Goal: Information Seeking & Learning: Compare options

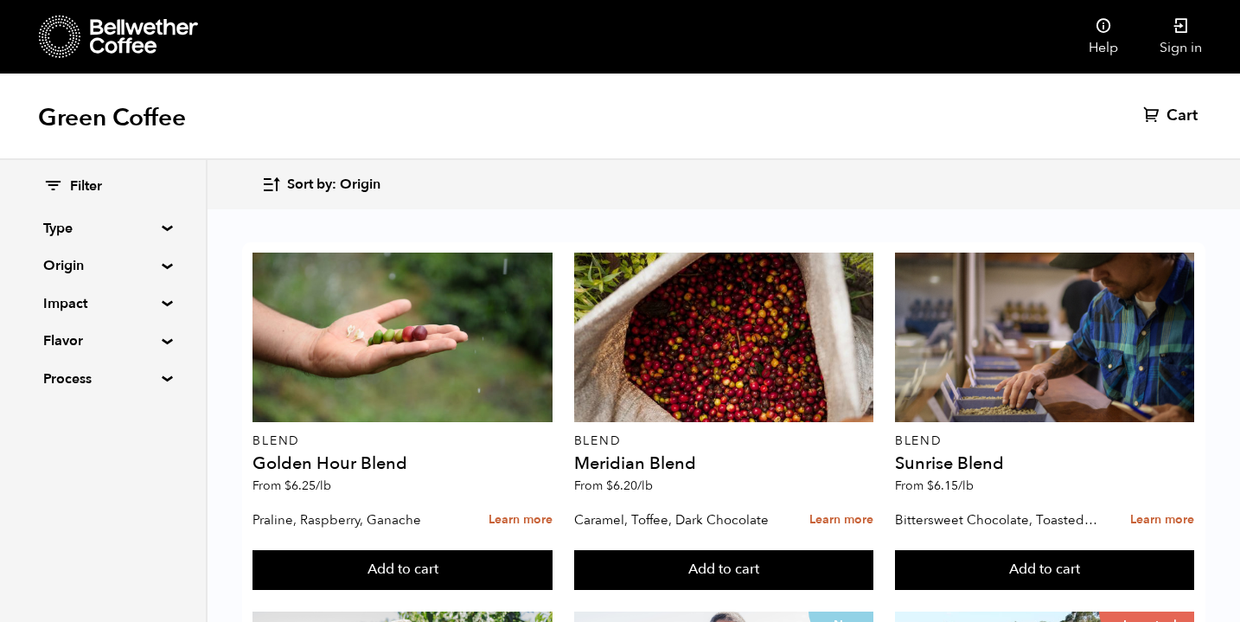
click at [291, 181] on span "Sort by: Origin" at bounding box center [333, 185] width 93 height 19
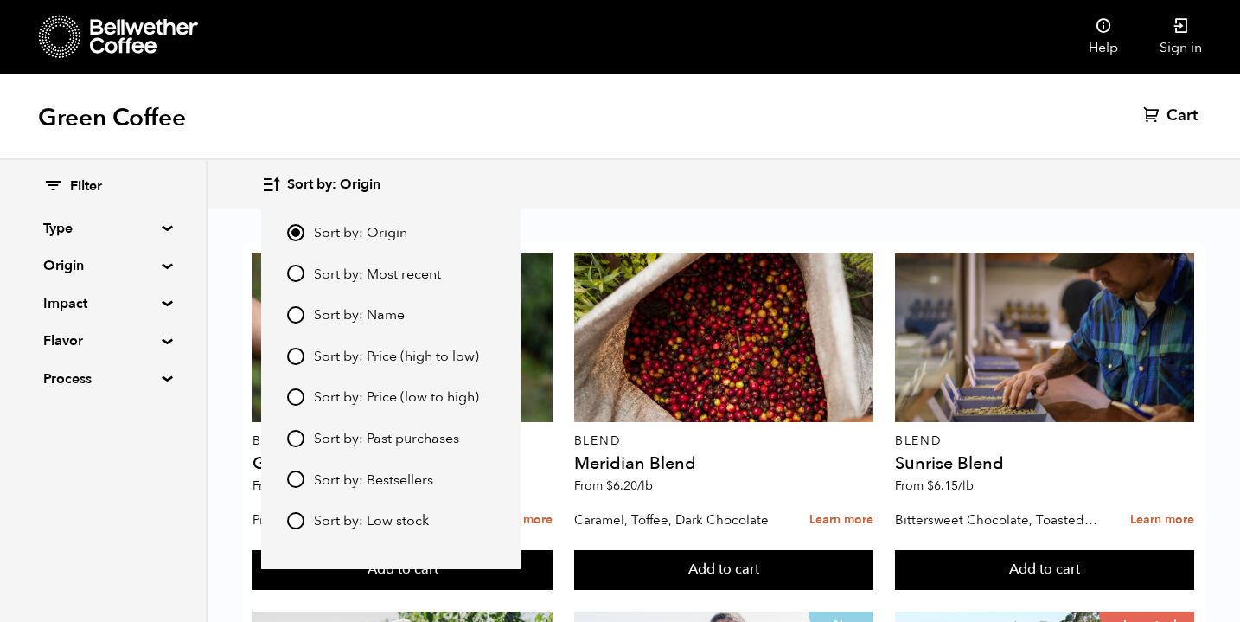
click at [304, 390] on label "Sort by: Price (low to high)" at bounding box center [391, 397] width 208 height 21
click at [304, 390] on input "Sort by: Price (low to high)" at bounding box center [295, 396] width 17 height 17
radio input "true"
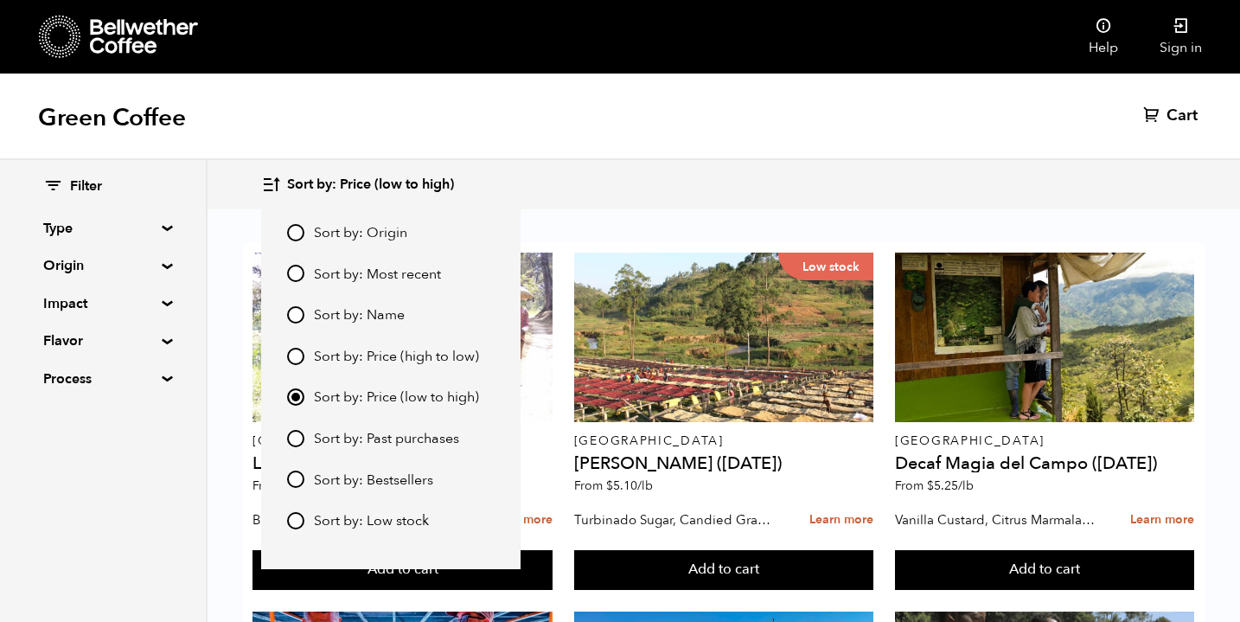
click at [142, 466] on div "Filter Type Blend Single Origin Decaf Seasonal Year Round Origin Blend Brazil B…" at bounding box center [104, 391] width 208 height 462
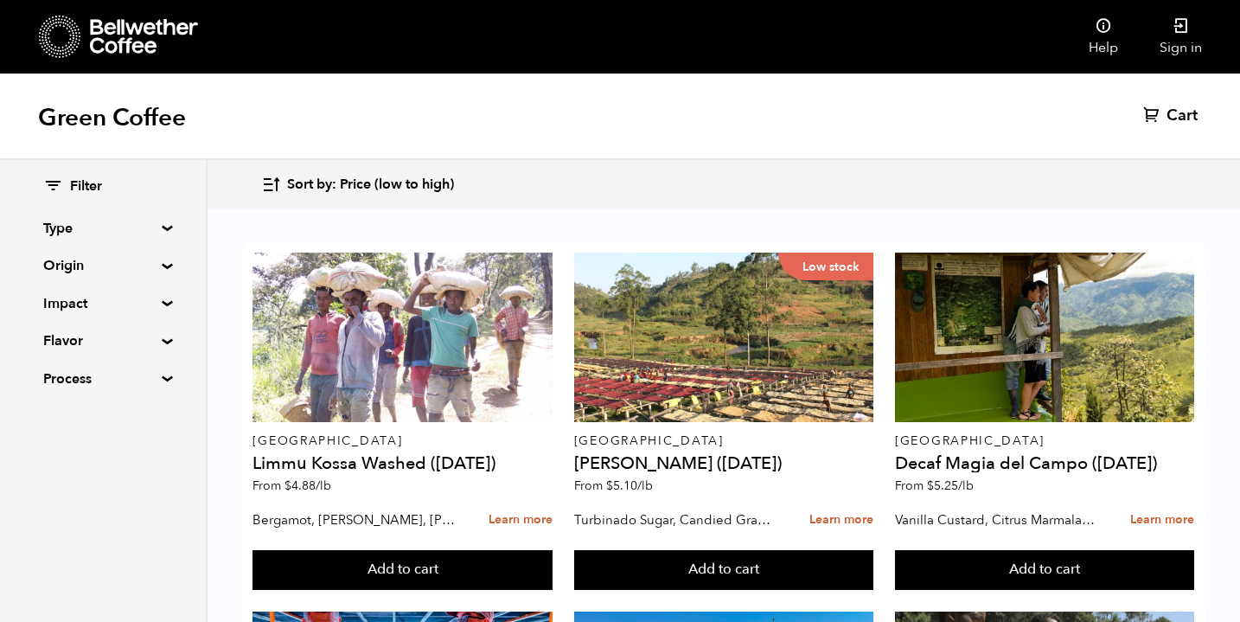
click at [160, 298] on div "Filter Type Blend Single Origin Decaf Seasonal Year Round Origin Blend Brazil B…" at bounding box center [103, 283] width 206 height 247
click at [161, 305] on summary "Impact" at bounding box center [102, 303] width 119 height 21
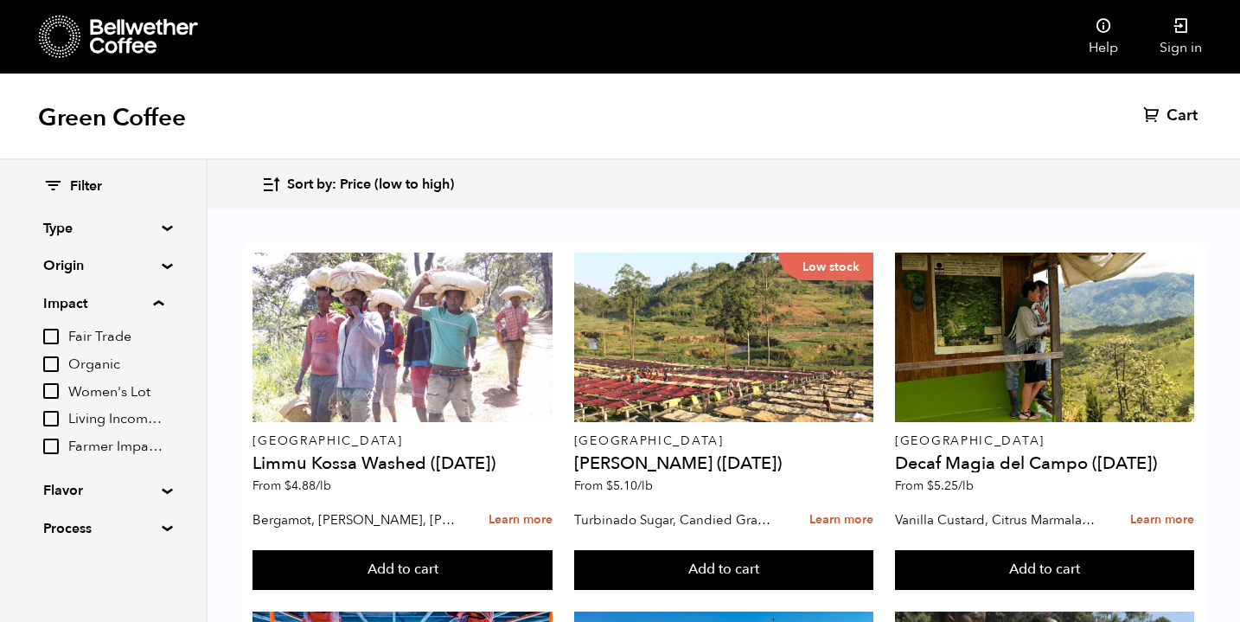
click at [161, 305] on summary "Impact" at bounding box center [103, 303] width 120 height 21
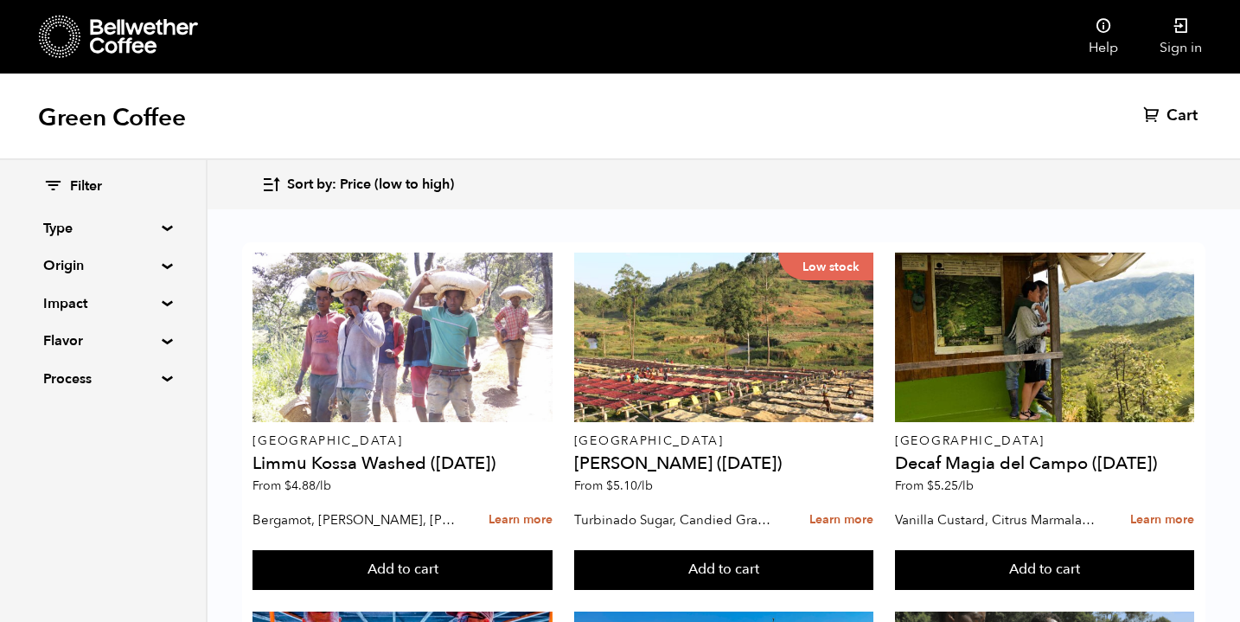
click at [163, 268] on summary "Origin" at bounding box center [102, 265] width 119 height 21
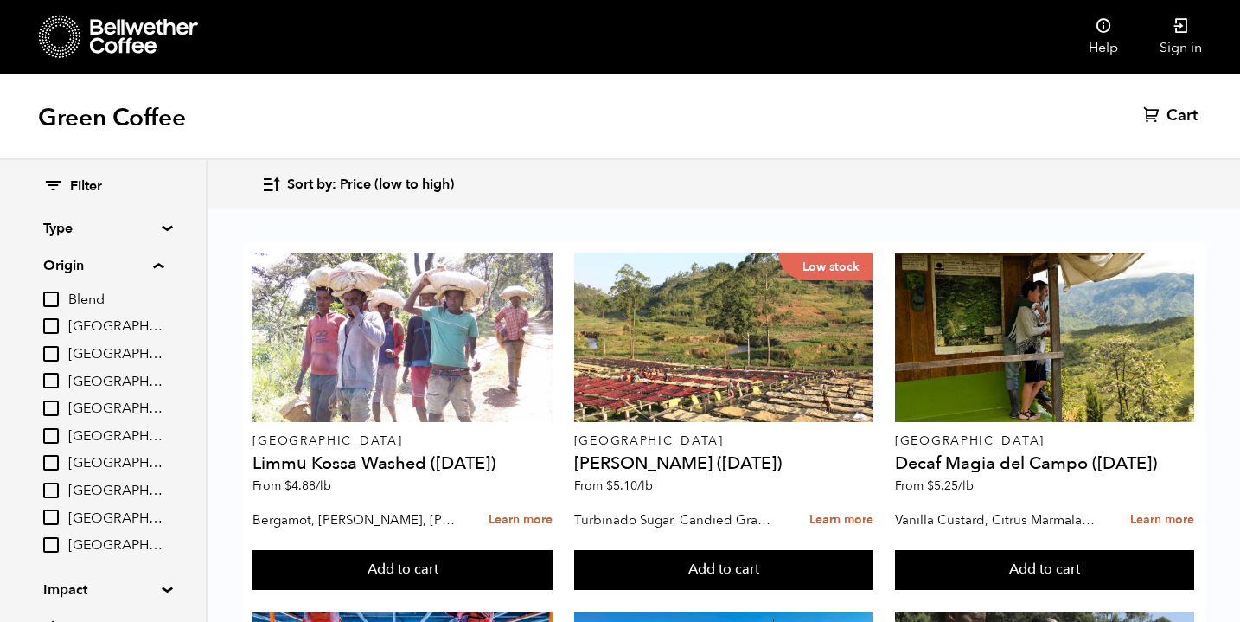
click at [163, 268] on summary "Origin" at bounding box center [103, 265] width 120 height 21
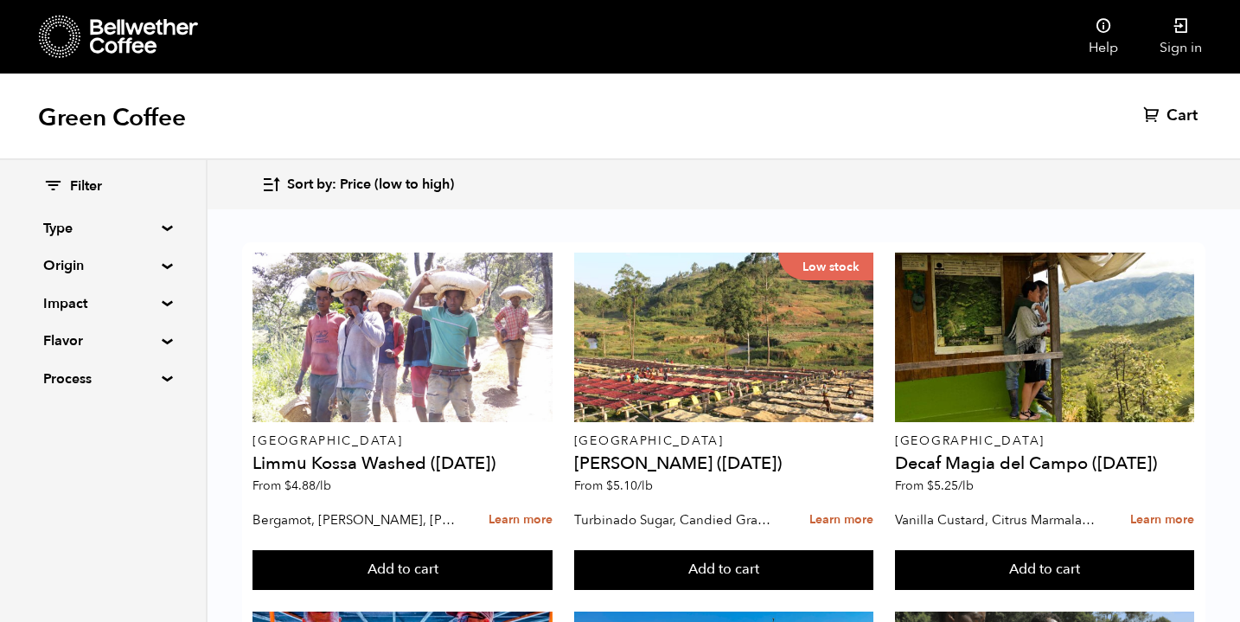
click at [160, 222] on div "Filter Type Blend Single Origin Decaf Seasonal Year Round Origin Blend Brazil B…" at bounding box center [103, 283] width 206 height 247
click at [160, 223] on summary "Type" at bounding box center [102, 228] width 119 height 21
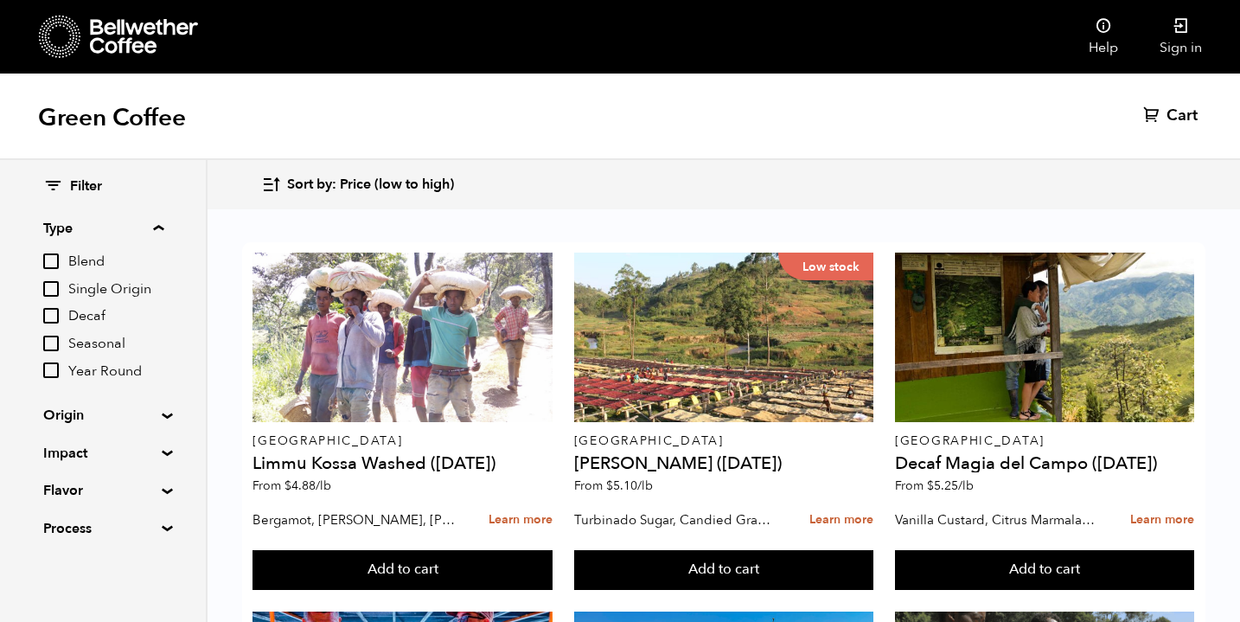
click at [51, 313] on input "Decaf" at bounding box center [51, 316] width 16 height 16
checkbox input "true"
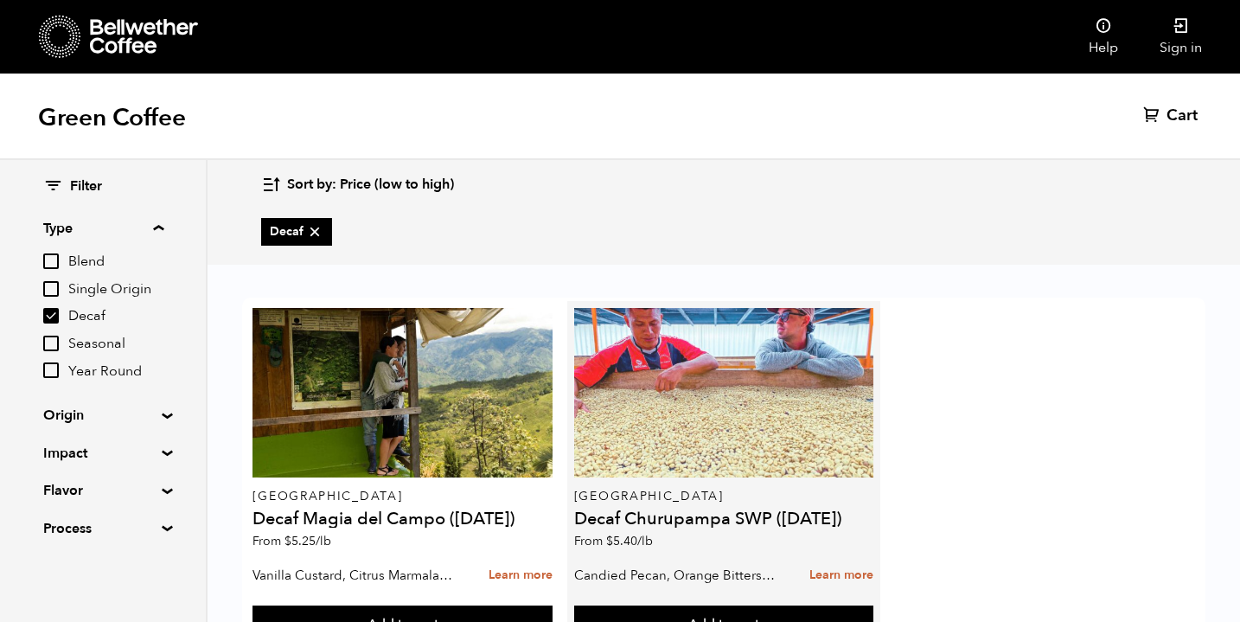
scroll to position [77, 0]
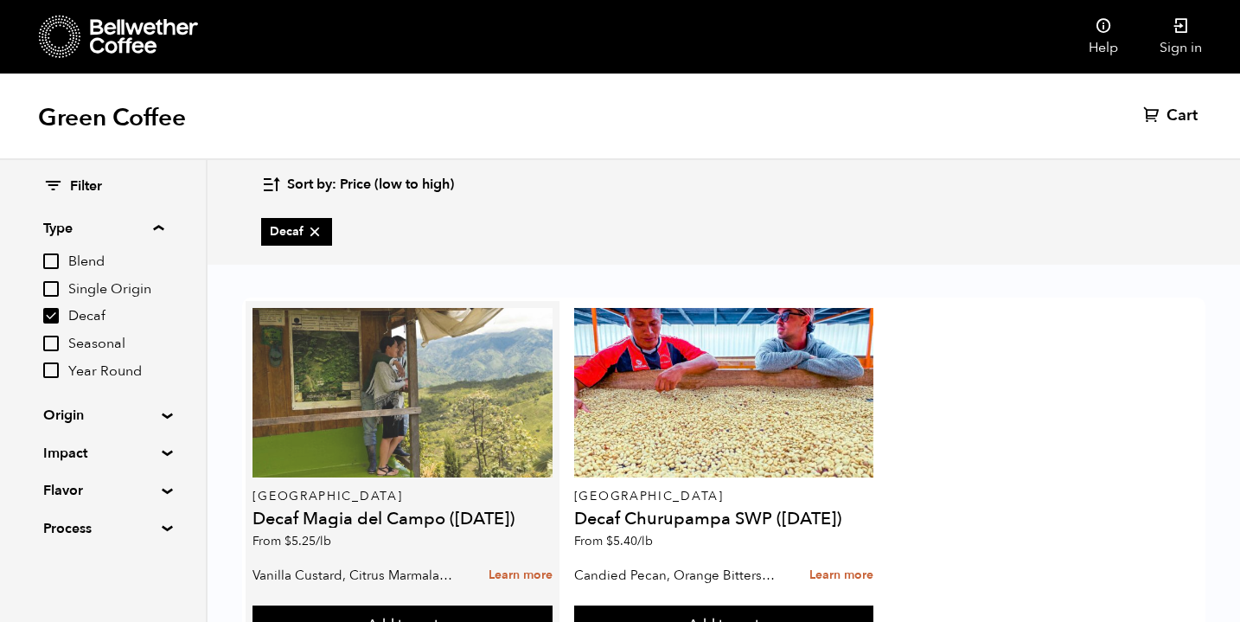
click at [416, 356] on div at bounding box center [402, 393] width 299 height 170
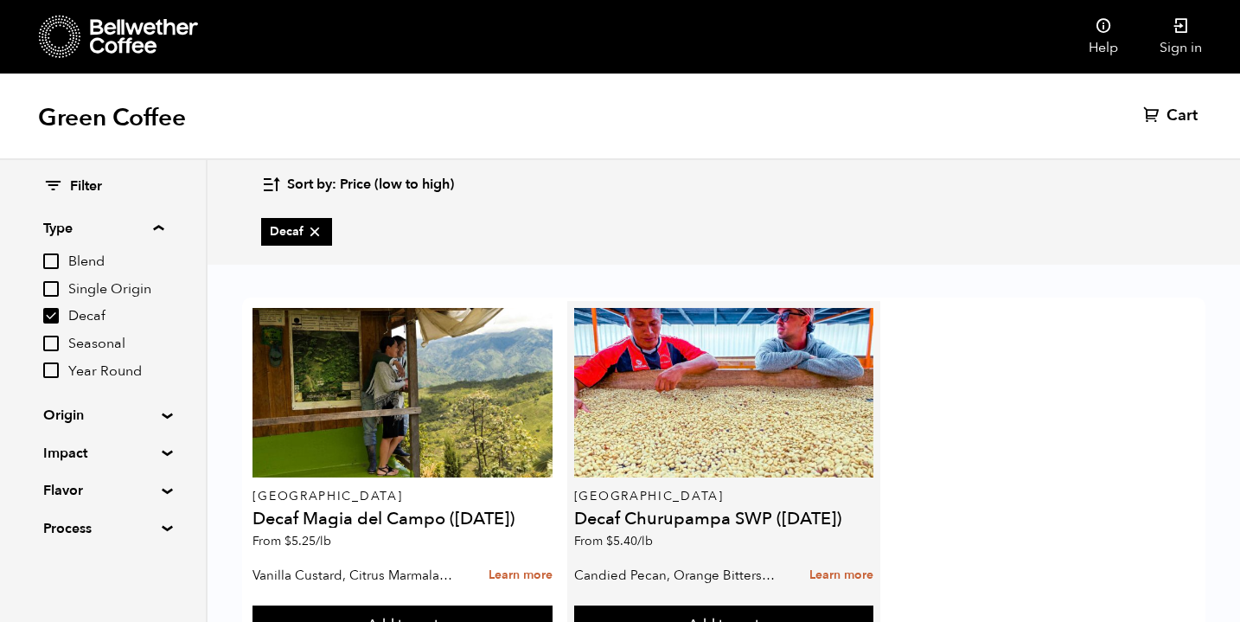
click at [675, 510] on h4 "Decaf Churupampa SWP (DEC 24)" at bounding box center [723, 518] width 299 height 17
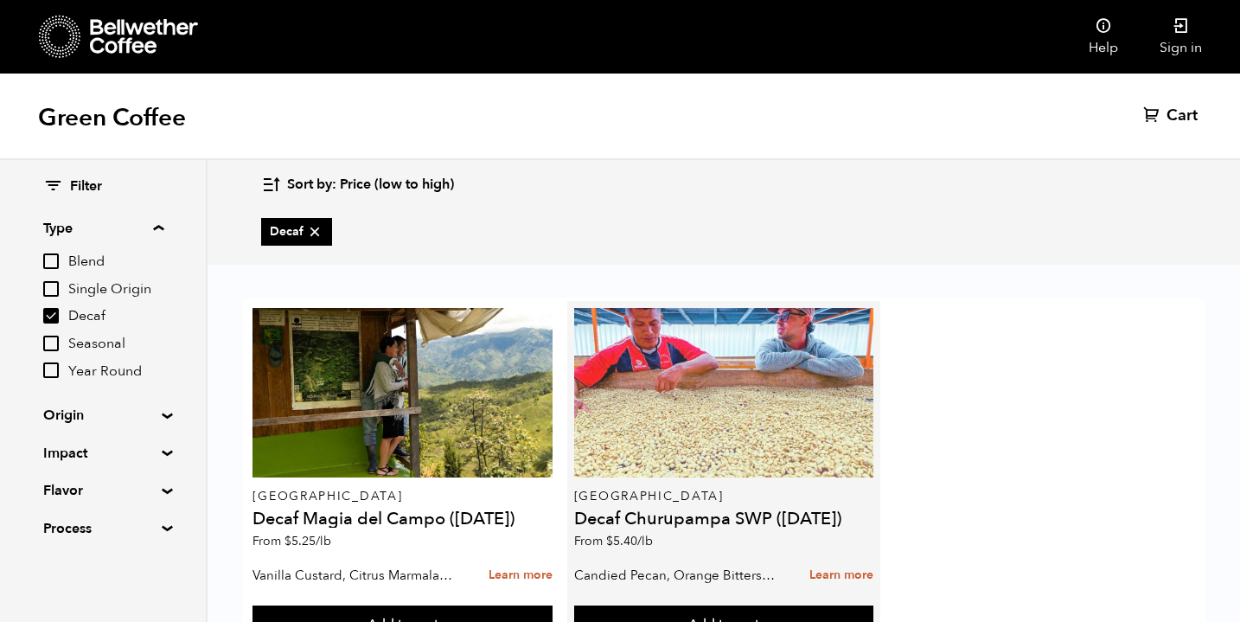
click at [696, 361] on div at bounding box center [723, 393] width 299 height 170
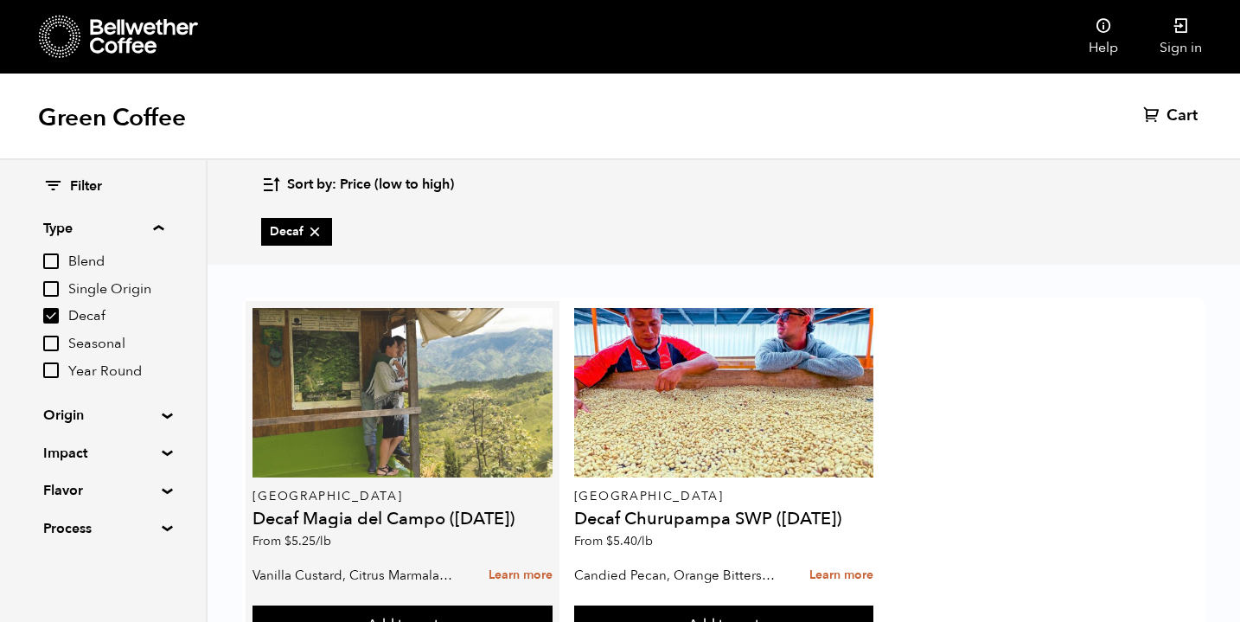
click at [362, 349] on div at bounding box center [402, 393] width 299 height 170
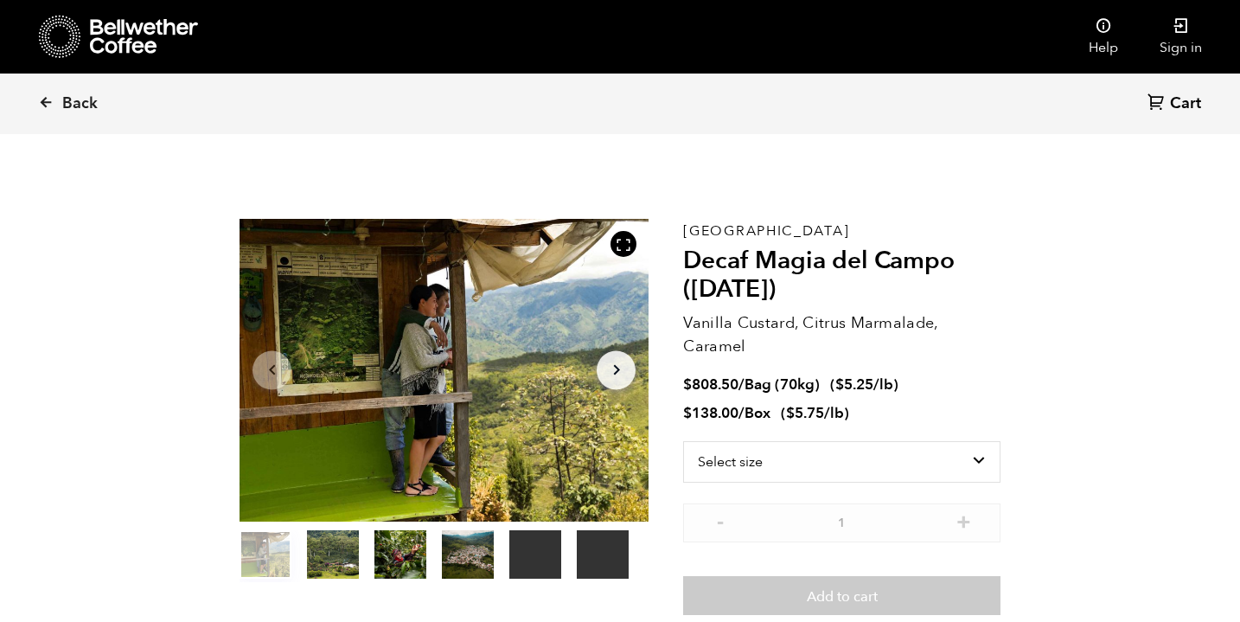
scroll to position [753, 740]
click at [331, 568] on button "item 1" at bounding box center [333, 558] width 52 height 48
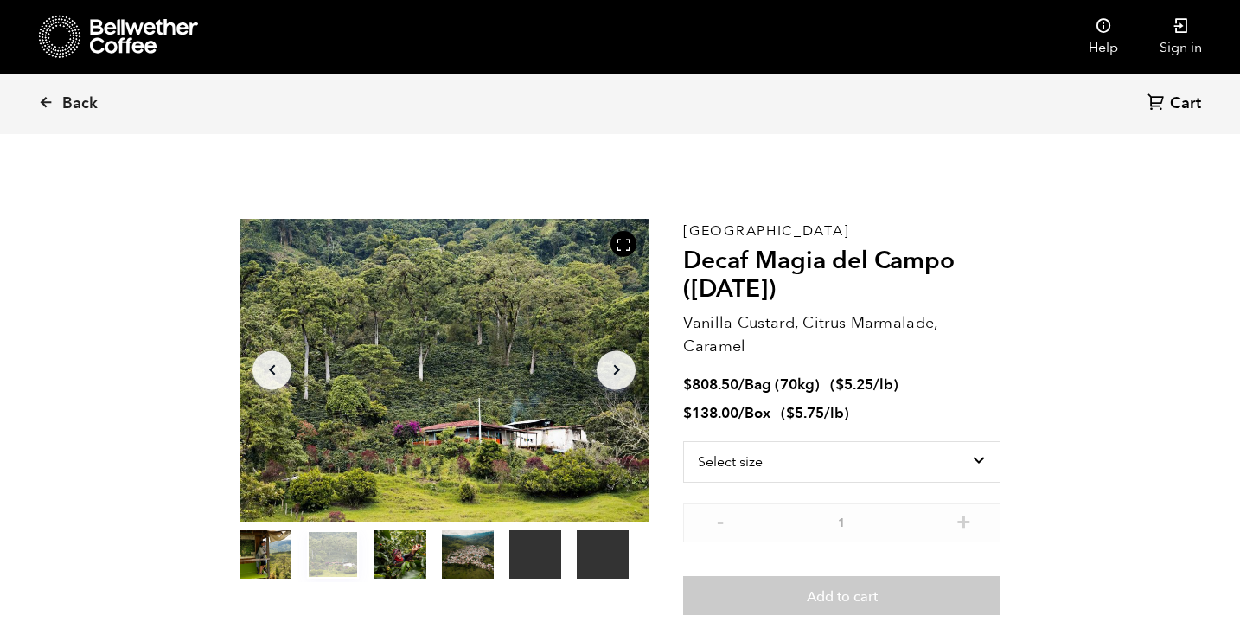
click at [407, 566] on button "item 2" at bounding box center [401, 558] width 52 height 48
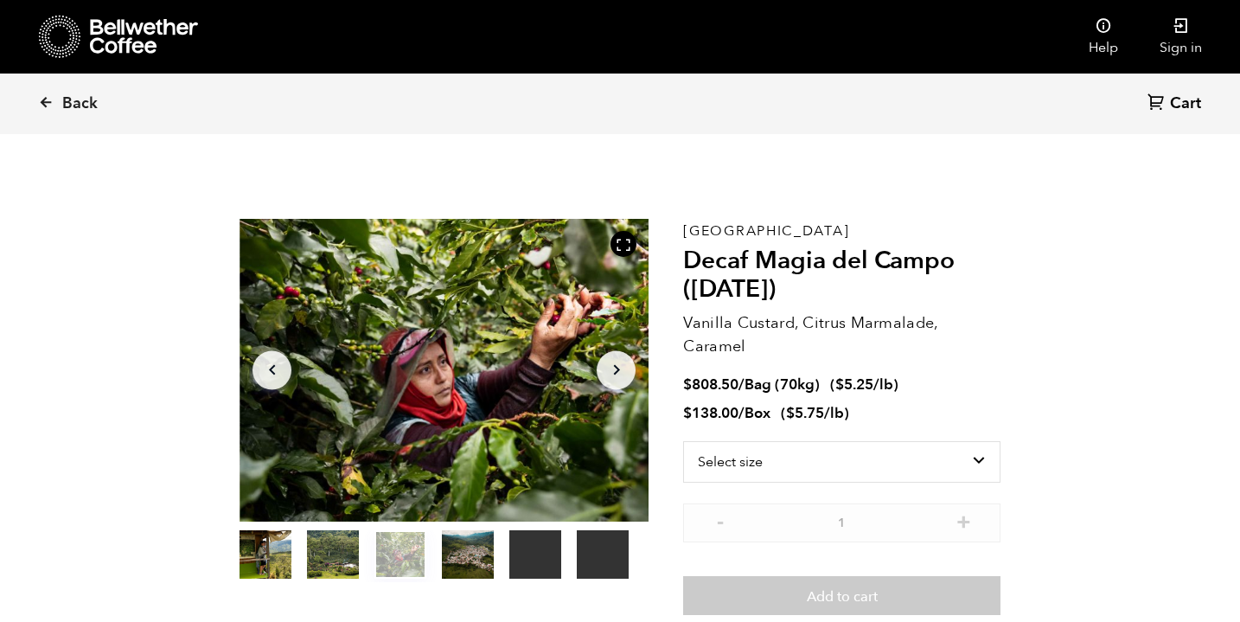
click at [461, 561] on button "item 3" at bounding box center [468, 558] width 52 height 48
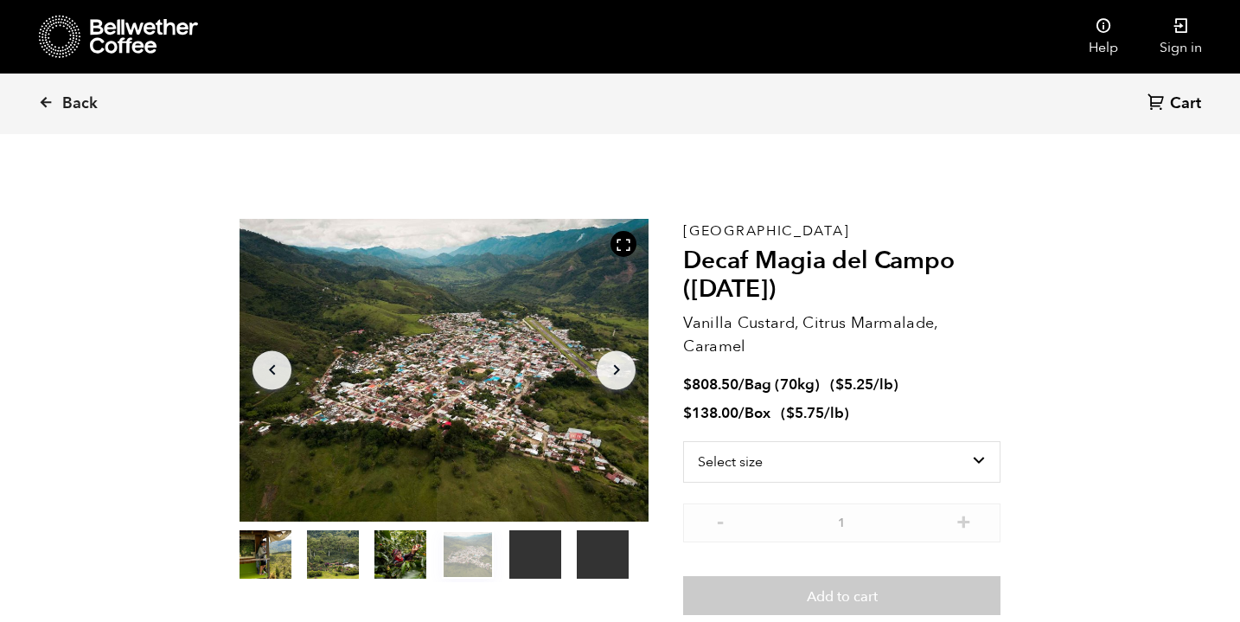
click at [537, 552] on button "item 4" at bounding box center [536, 558] width 52 height 48
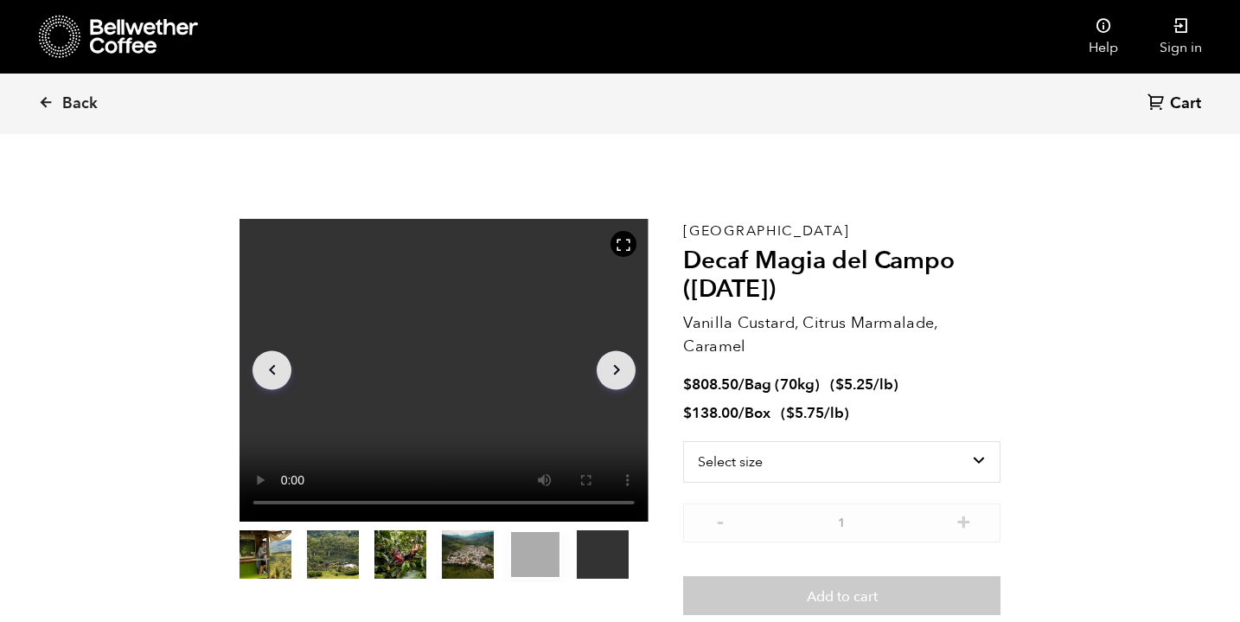
click at [600, 552] on button "item 5" at bounding box center [603, 558] width 52 height 48
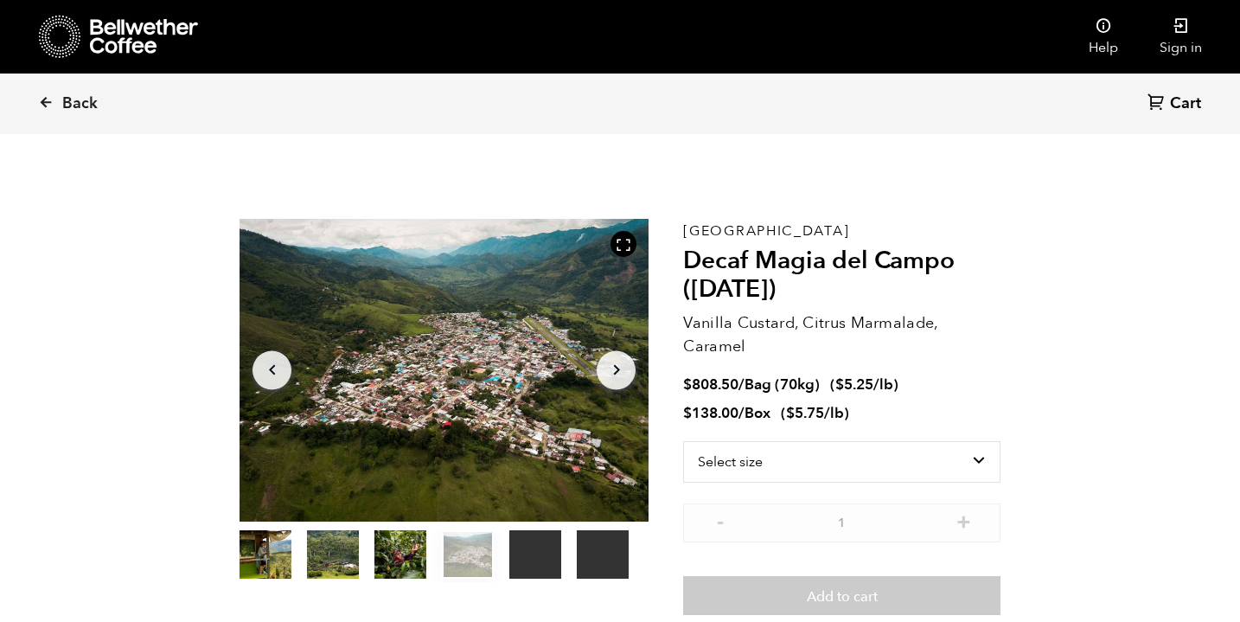
click at [606, 554] on button "item 5" at bounding box center [603, 558] width 52 height 48
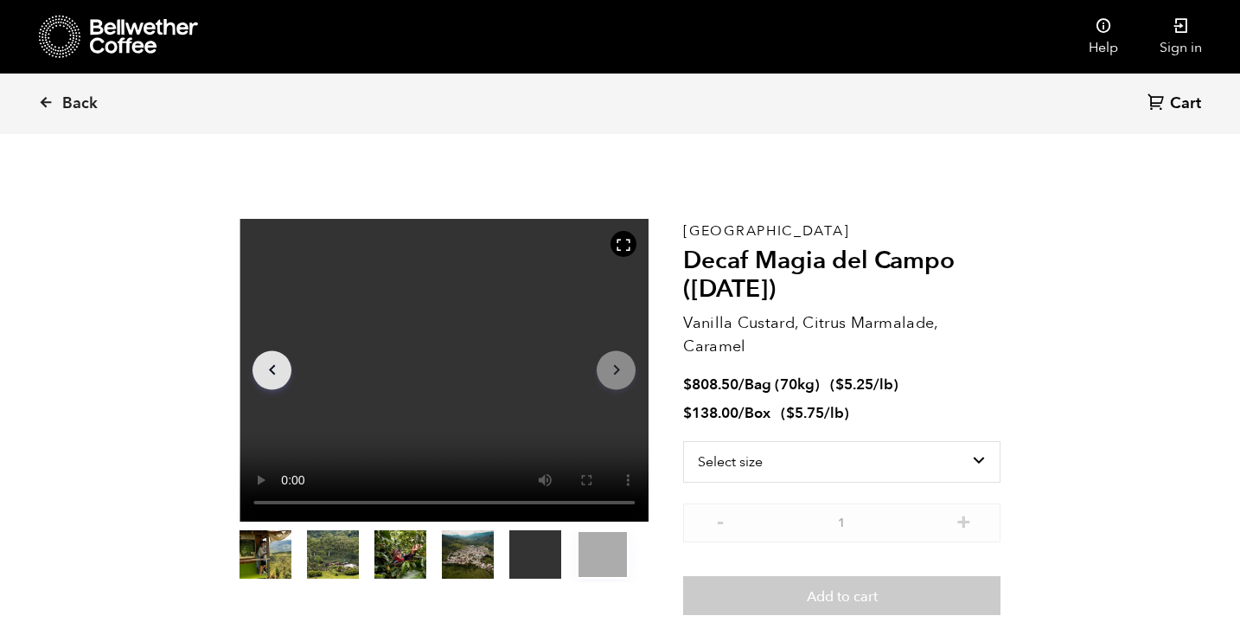
click at [606, 554] on button "item 5" at bounding box center [603, 558] width 52 height 48
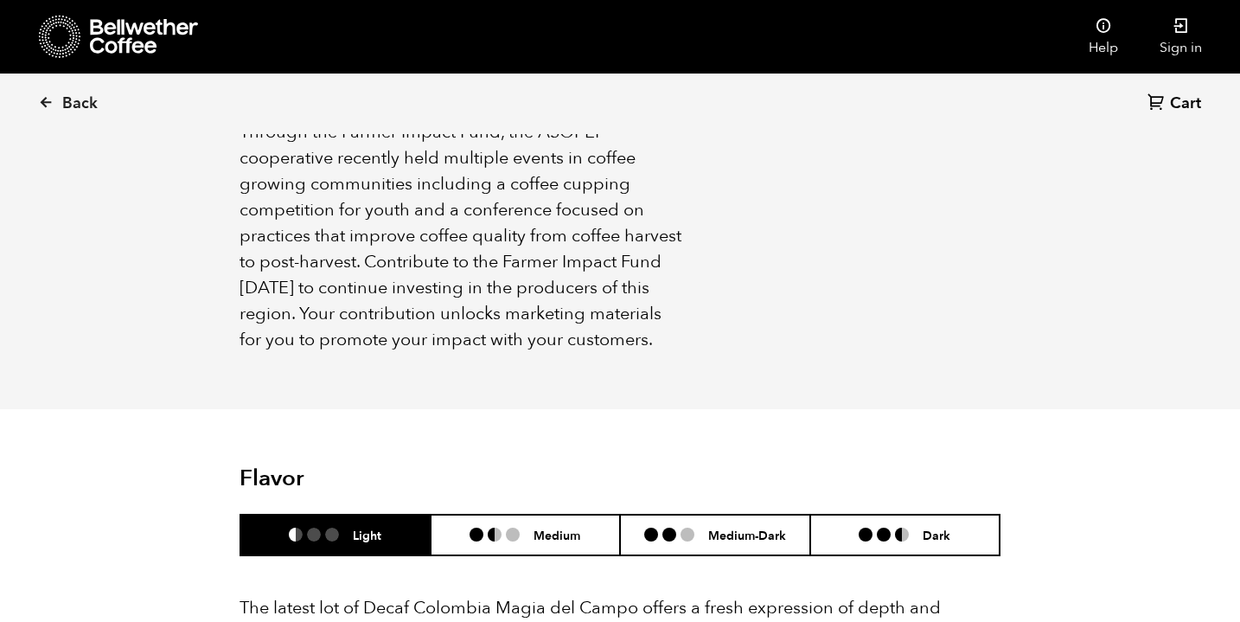
scroll to position [1227, 0]
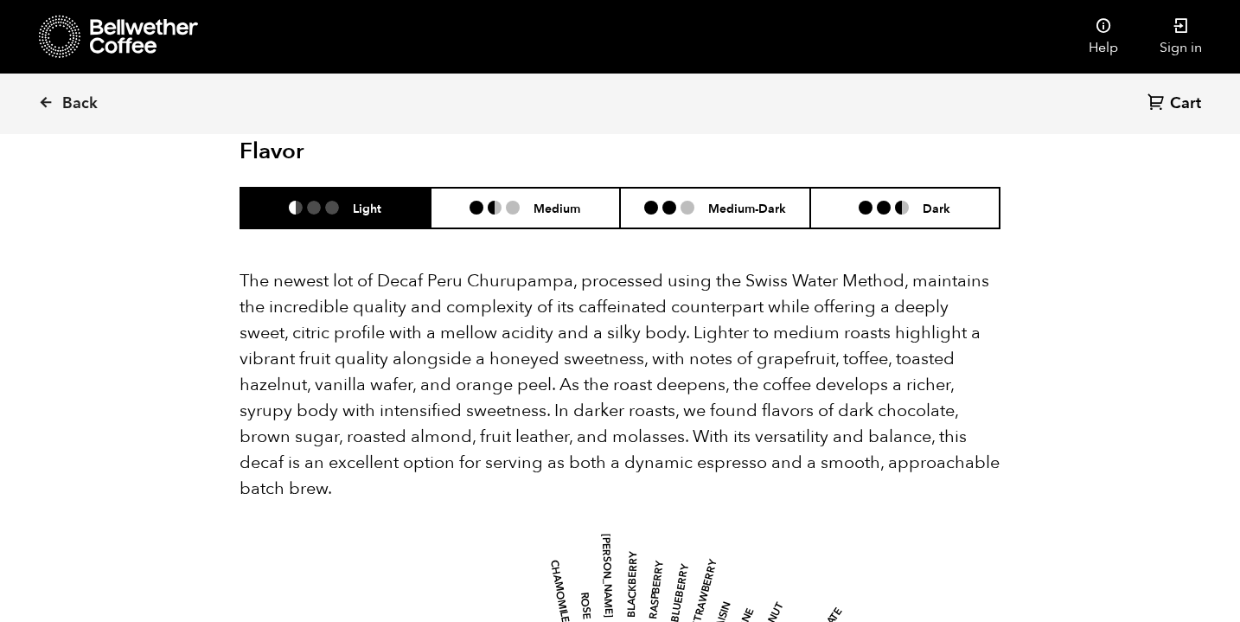
scroll to position [1877, 0]
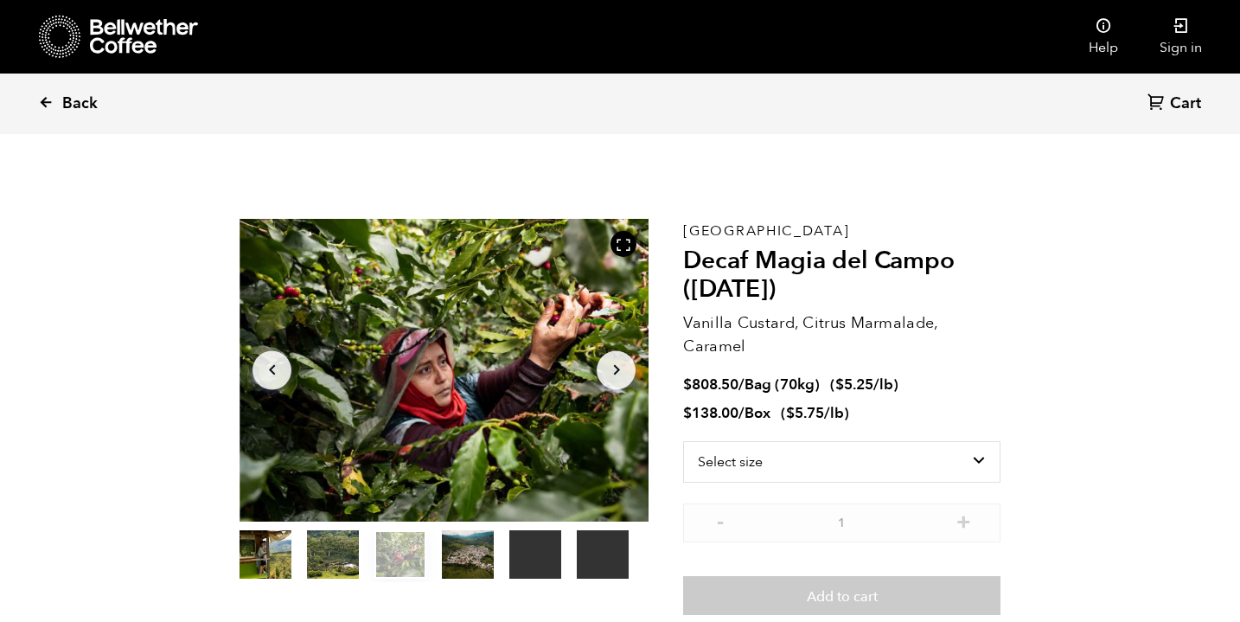
click at [87, 108] on span "Back" at bounding box center [79, 103] width 35 height 21
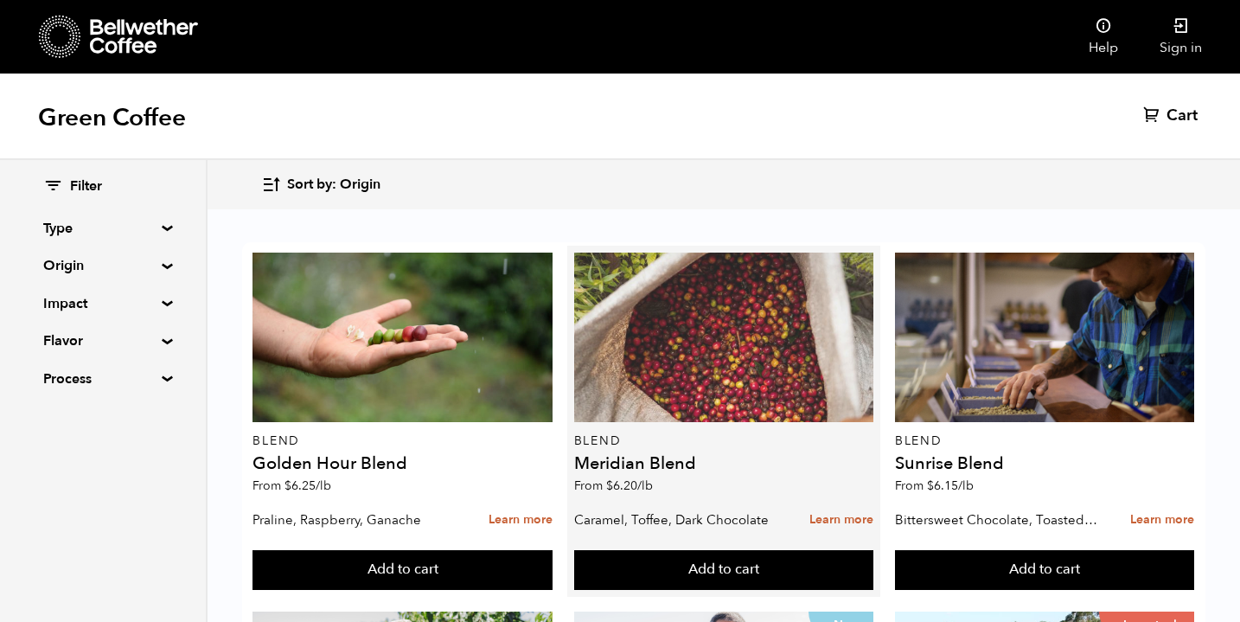
click at [712, 378] on div at bounding box center [723, 338] width 299 height 170
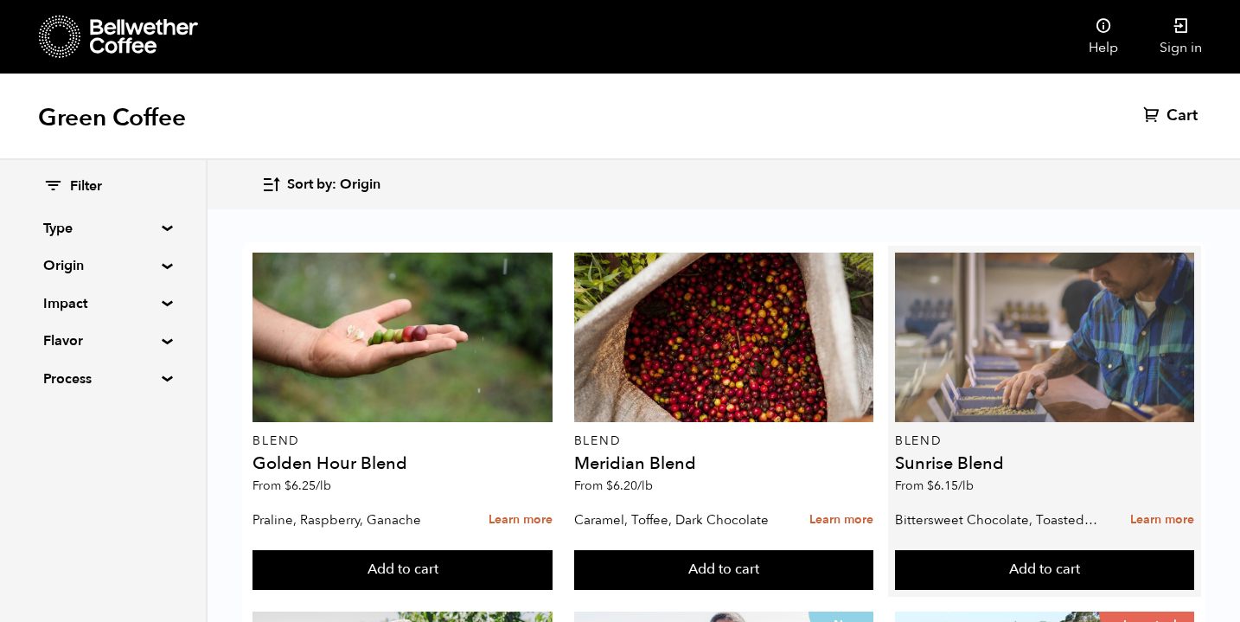
click at [955, 378] on div at bounding box center [1044, 338] width 299 height 170
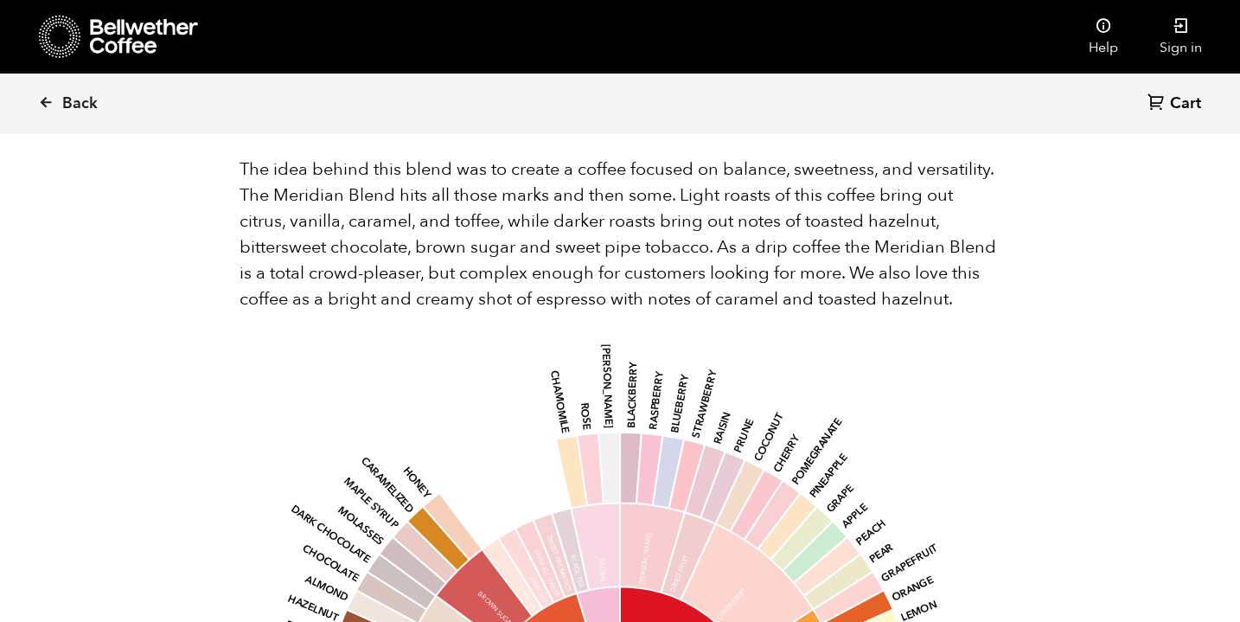
scroll to position [1045, 0]
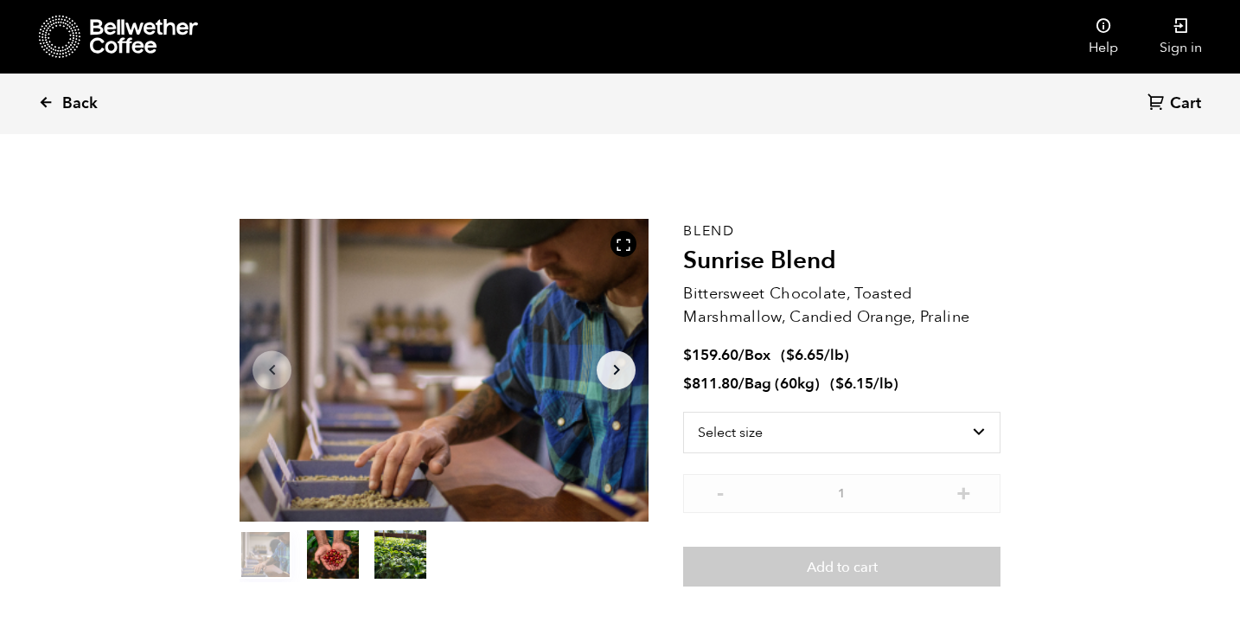
click at [44, 101] on icon at bounding box center [46, 102] width 16 height 16
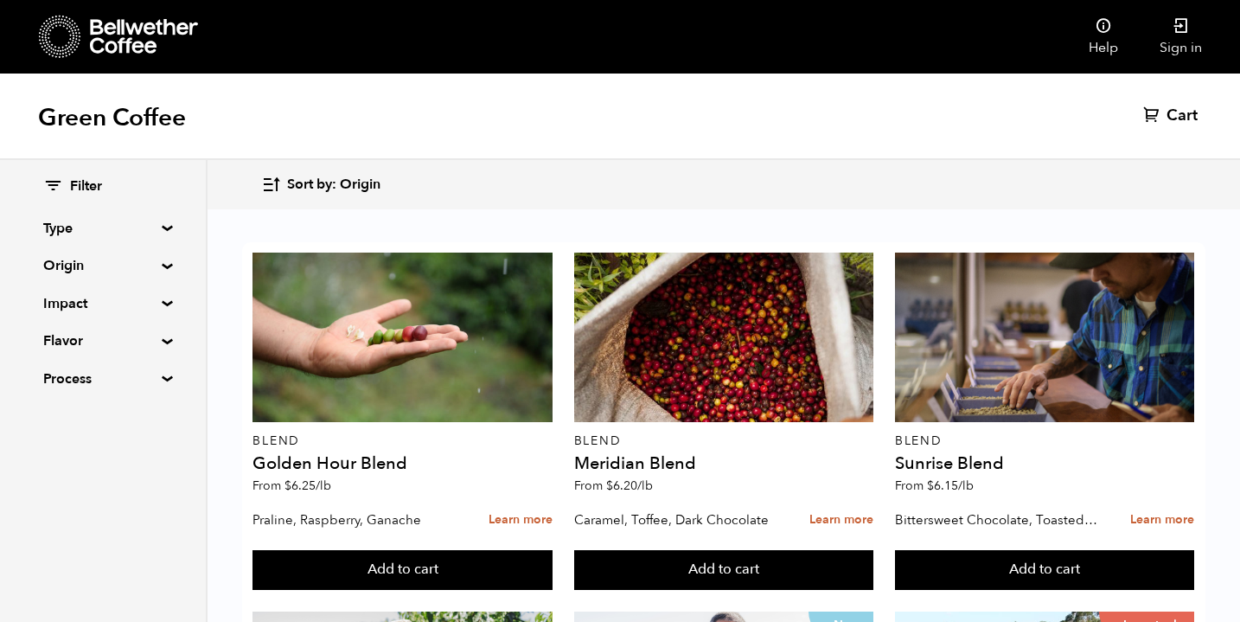
click at [324, 189] on span "Sort by: Origin" at bounding box center [333, 185] width 93 height 19
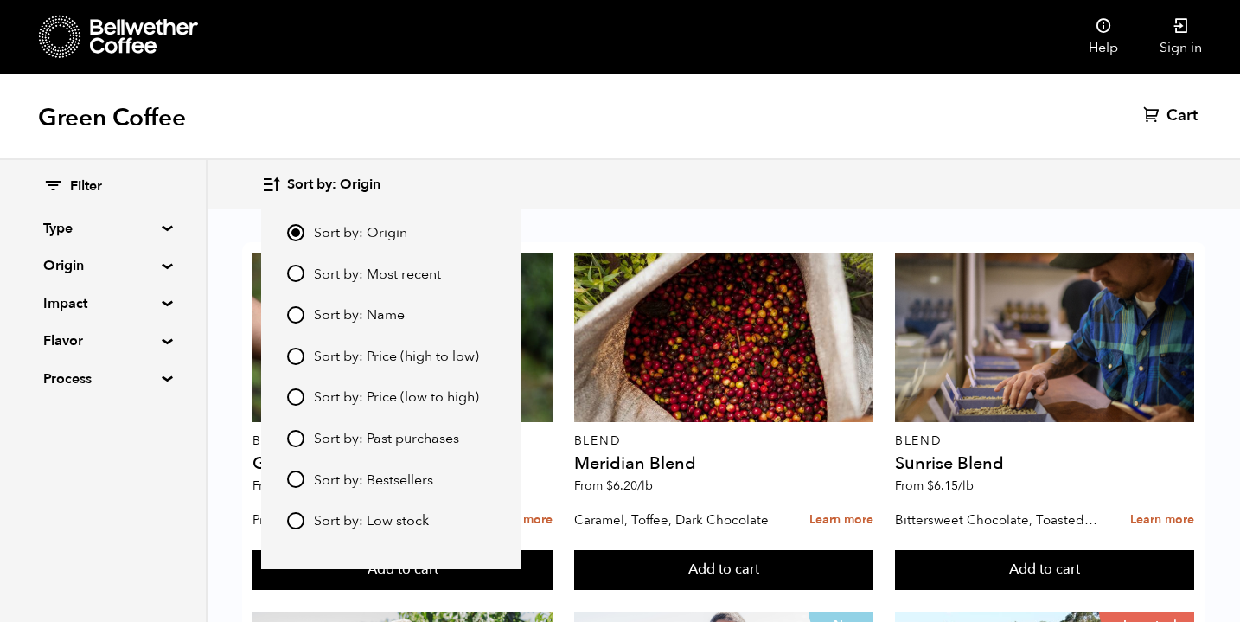
click at [300, 351] on input "Sort by: Price (high to low)" at bounding box center [295, 356] width 17 height 17
radio input "true"
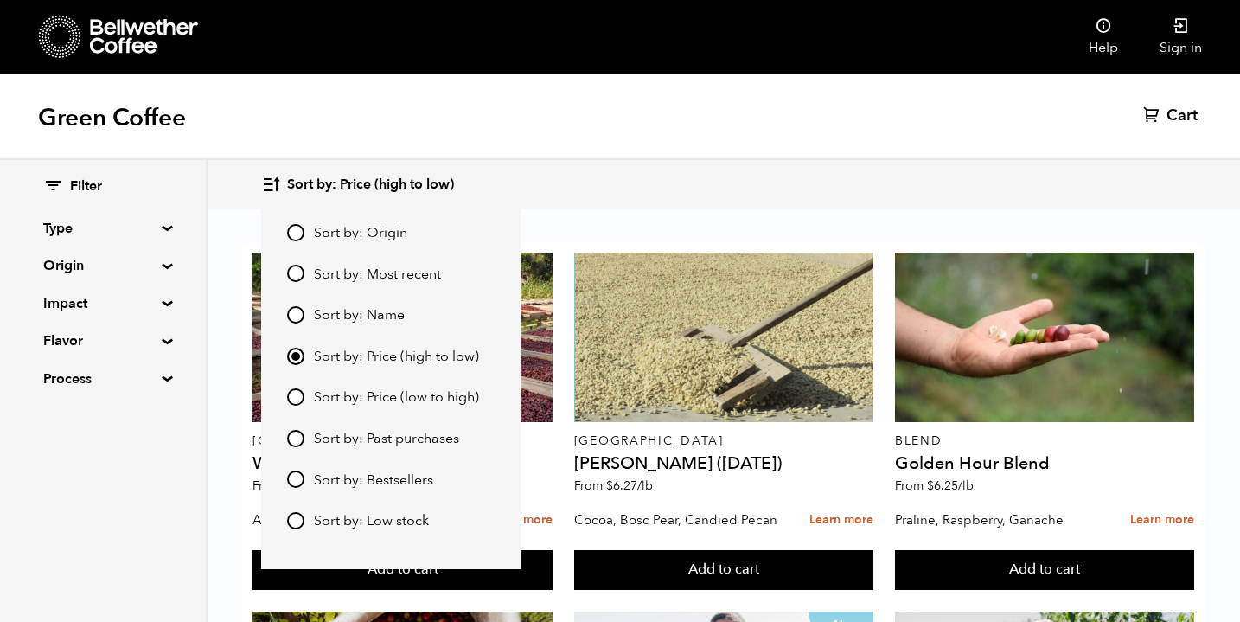
click at [603, 184] on div "Sort by: Price (high to low) Sort by: Origin Sort by: Most recent Sort by: Name…" at bounding box center [723, 184] width 925 height 41
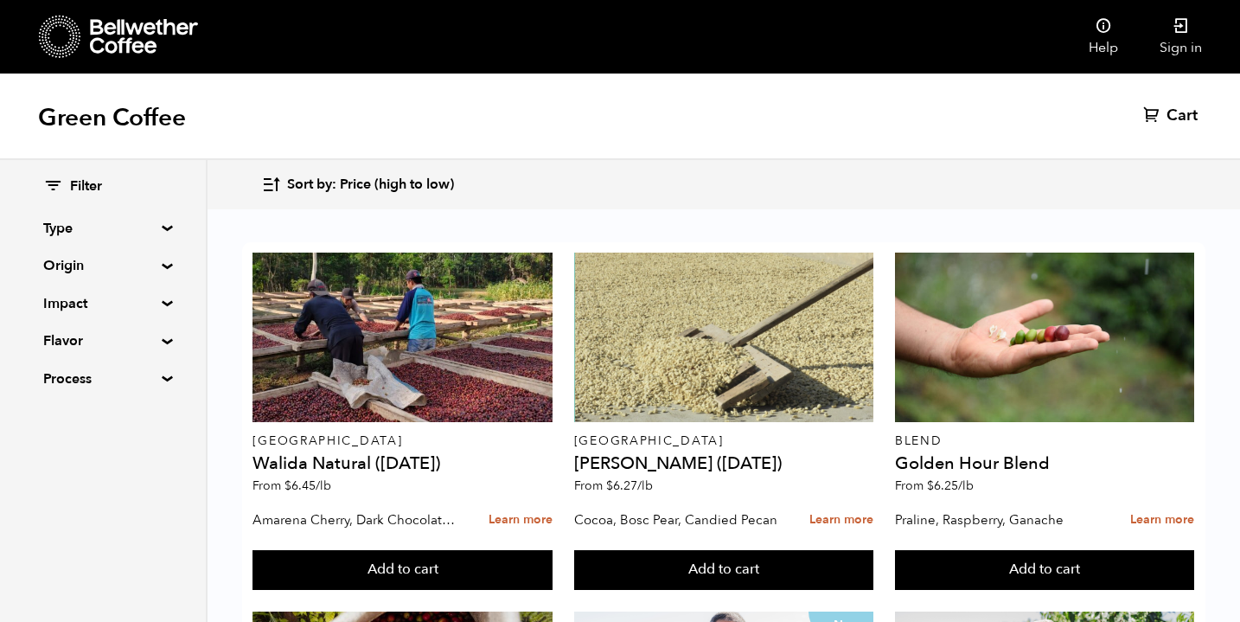
click at [348, 178] on span "Sort by: Price (high to low)" at bounding box center [370, 185] width 167 height 19
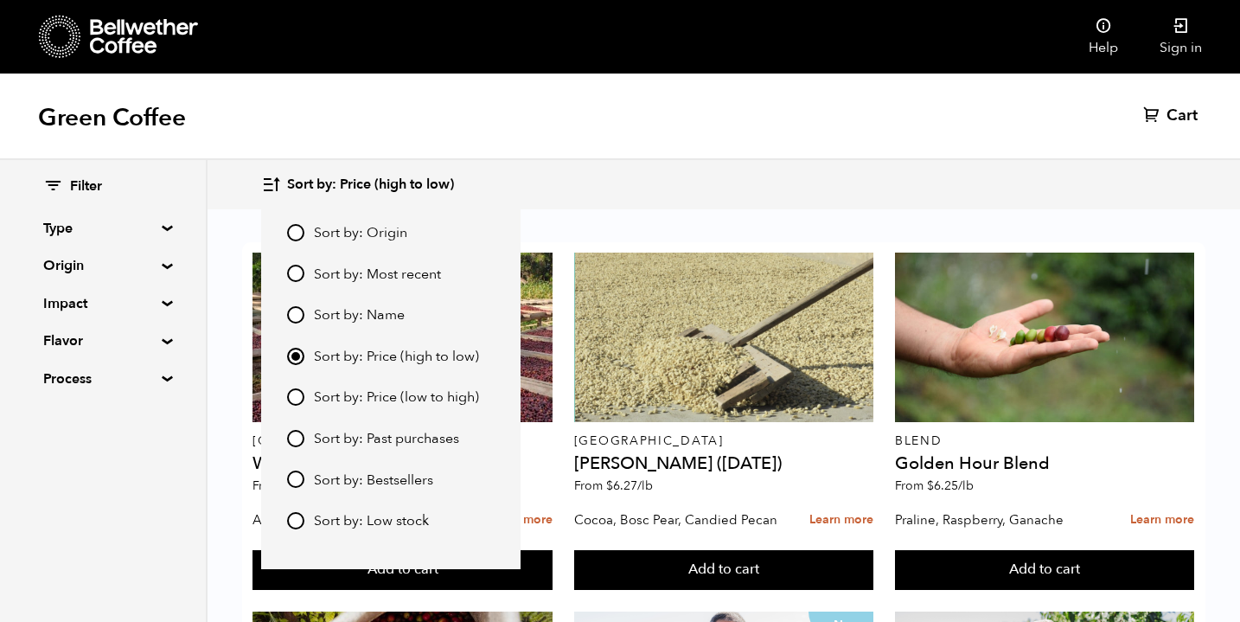
click at [323, 476] on span "Sort by: Bestsellers" at bounding box center [373, 480] width 119 height 19
click at [304, 476] on input "Sort by: Bestsellers" at bounding box center [295, 479] width 17 height 17
radio input "true"
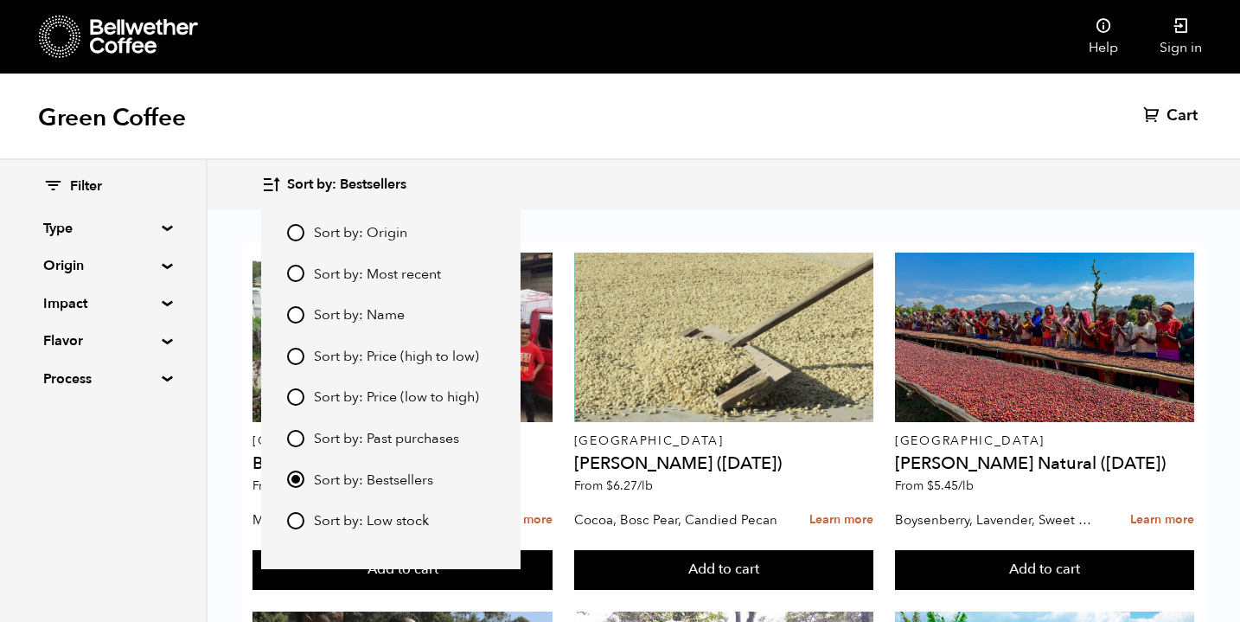
click at [176, 487] on div "Filter Type Blend Single Origin Decaf Seasonal Year Round Origin Blend Brazil B…" at bounding box center [104, 391] width 208 height 462
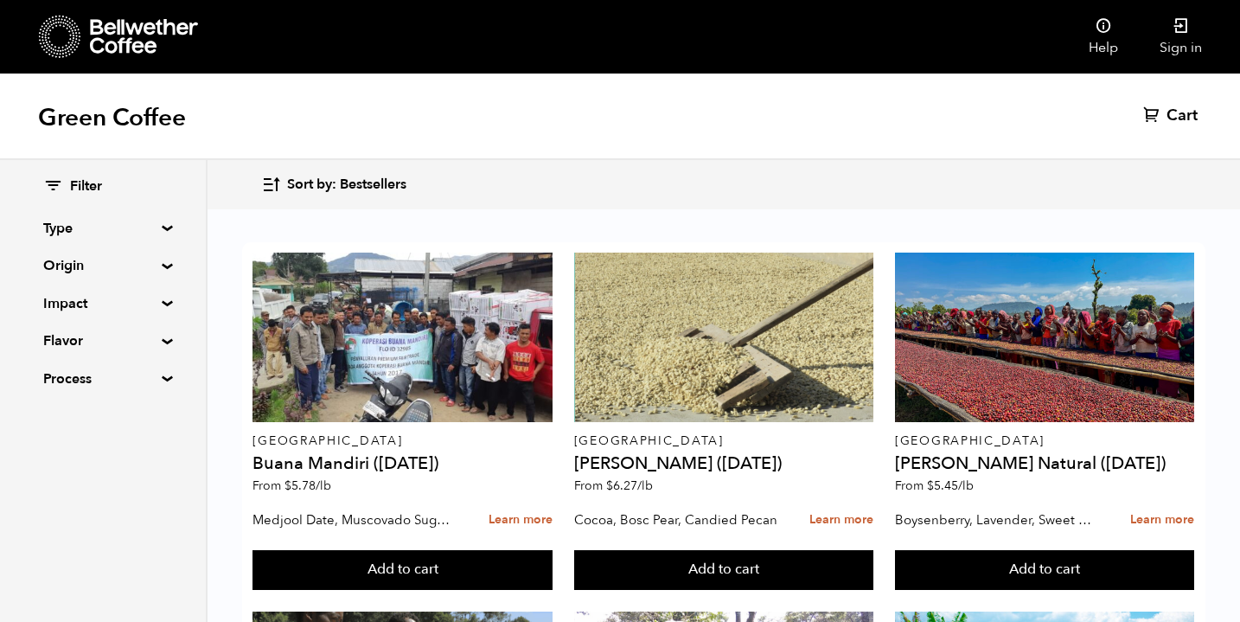
click at [365, 182] on span "Sort by: Bestsellers" at bounding box center [346, 185] width 119 height 19
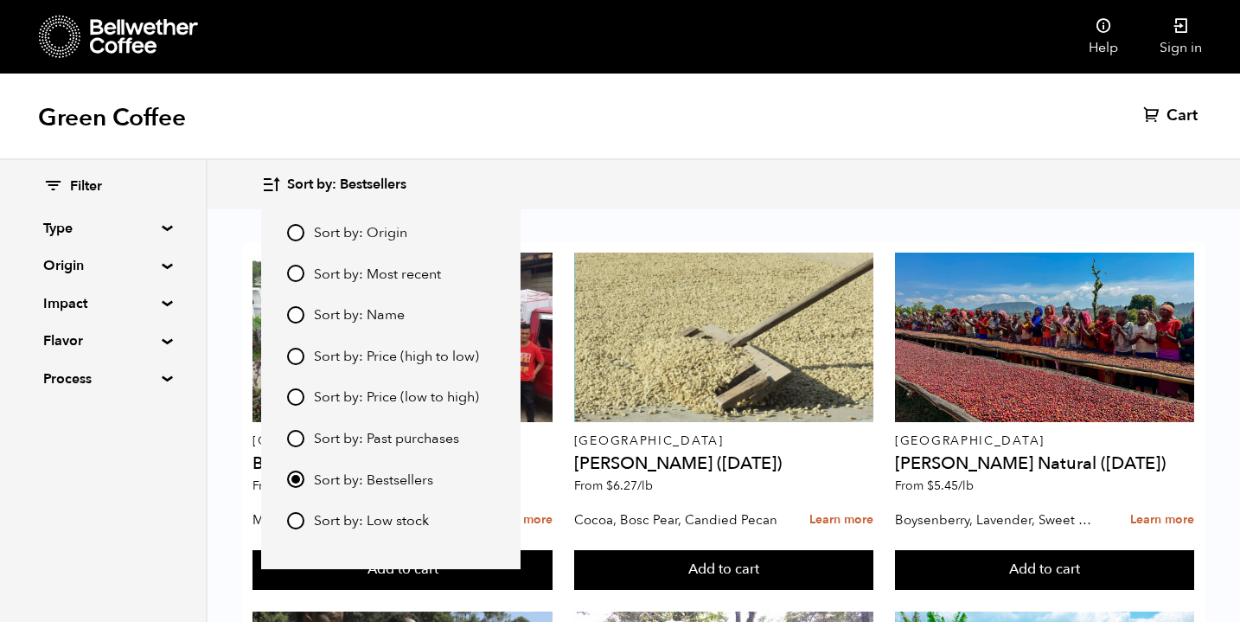
click at [333, 523] on span "Sort by: Low stock" at bounding box center [371, 521] width 115 height 19
click at [304, 523] on input "Sort by: Low stock" at bounding box center [295, 520] width 17 height 17
radio input "true"
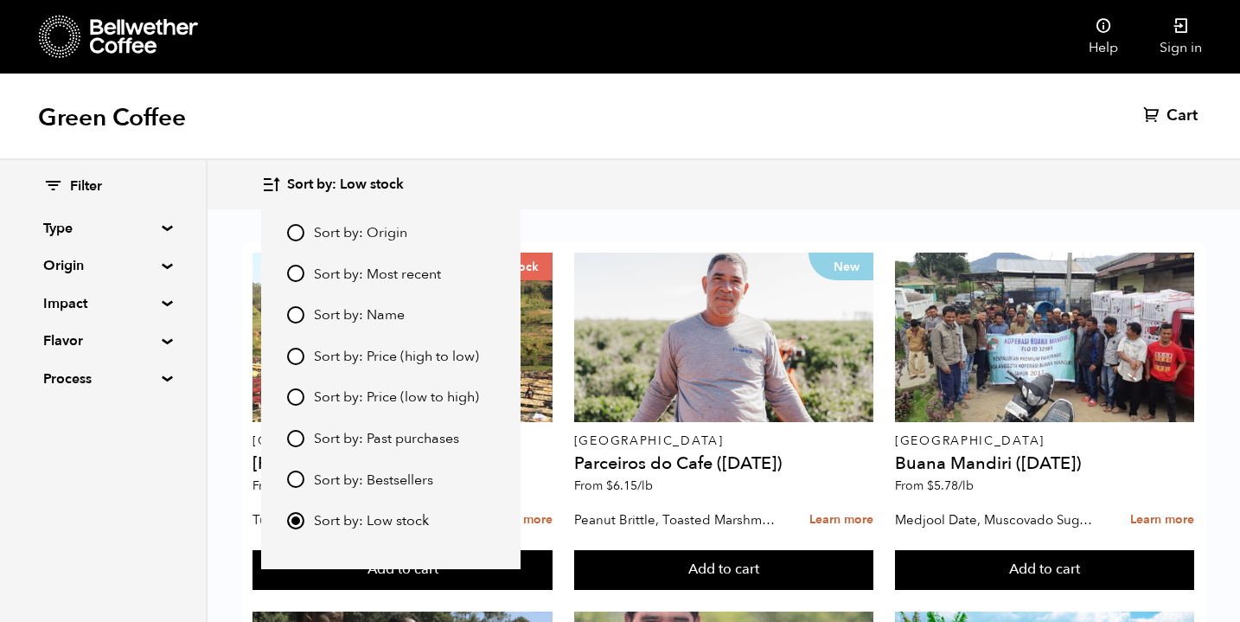
click at [132, 533] on div "Filter Type Blend Single Origin Decaf Seasonal Year Round Origin Blend Brazil B…" at bounding box center [104, 391] width 208 height 462
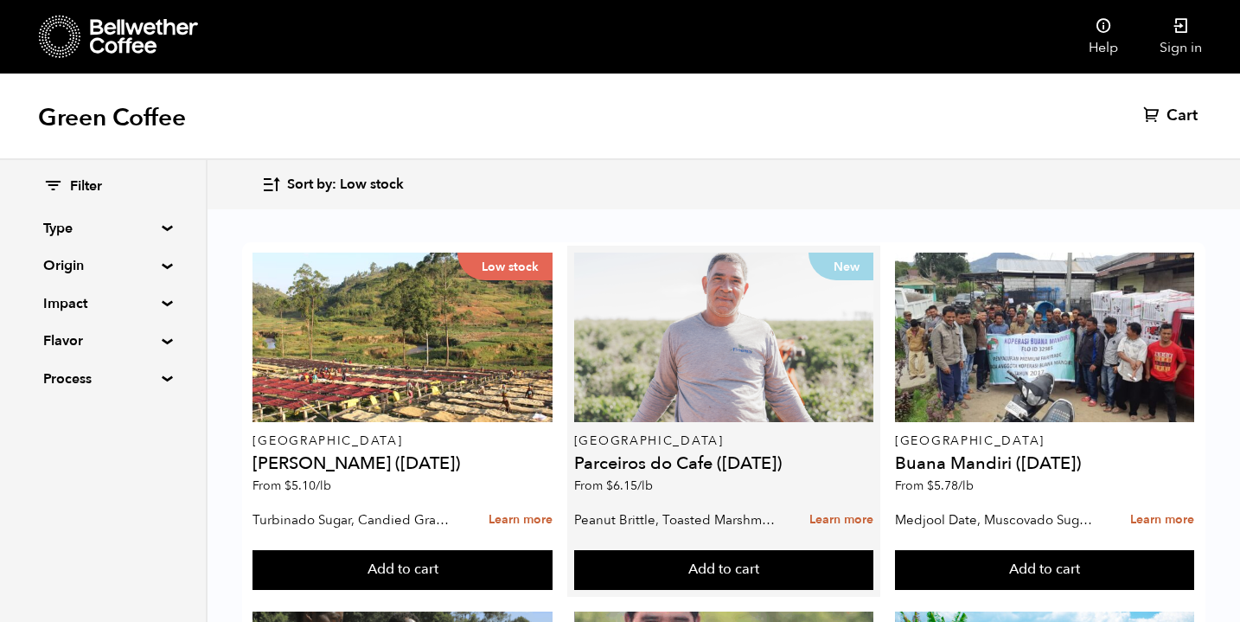
click at [661, 369] on div "New" at bounding box center [723, 338] width 299 height 170
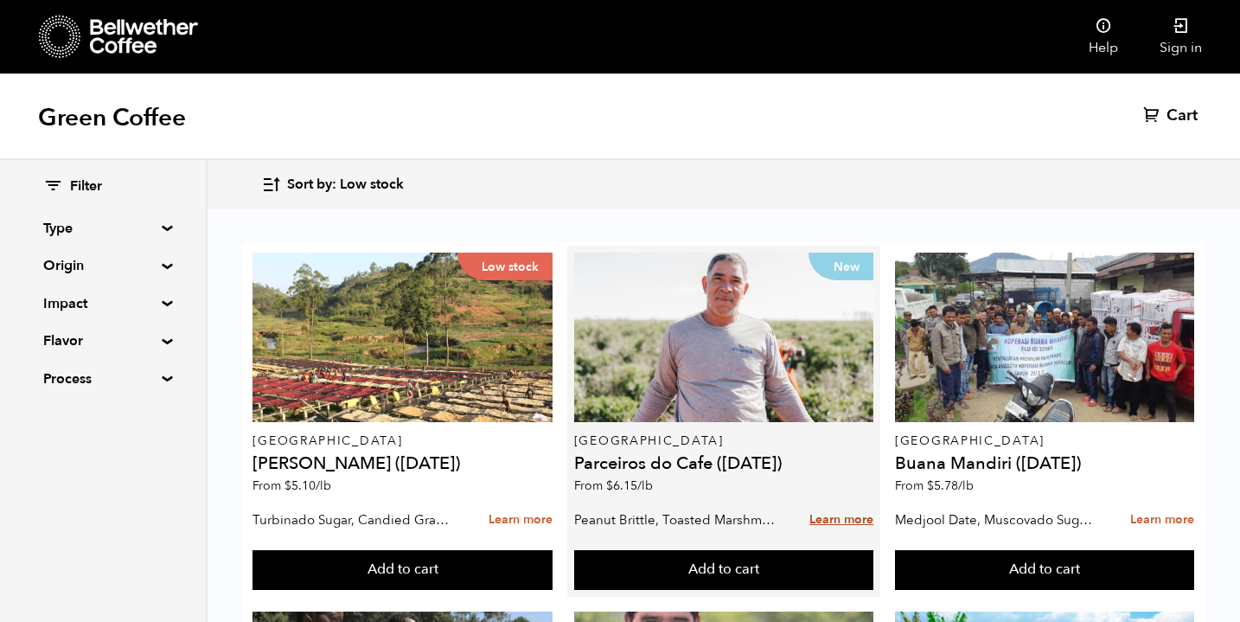
click at [823, 517] on link "Learn more" at bounding box center [842, 520] width 64 height 37
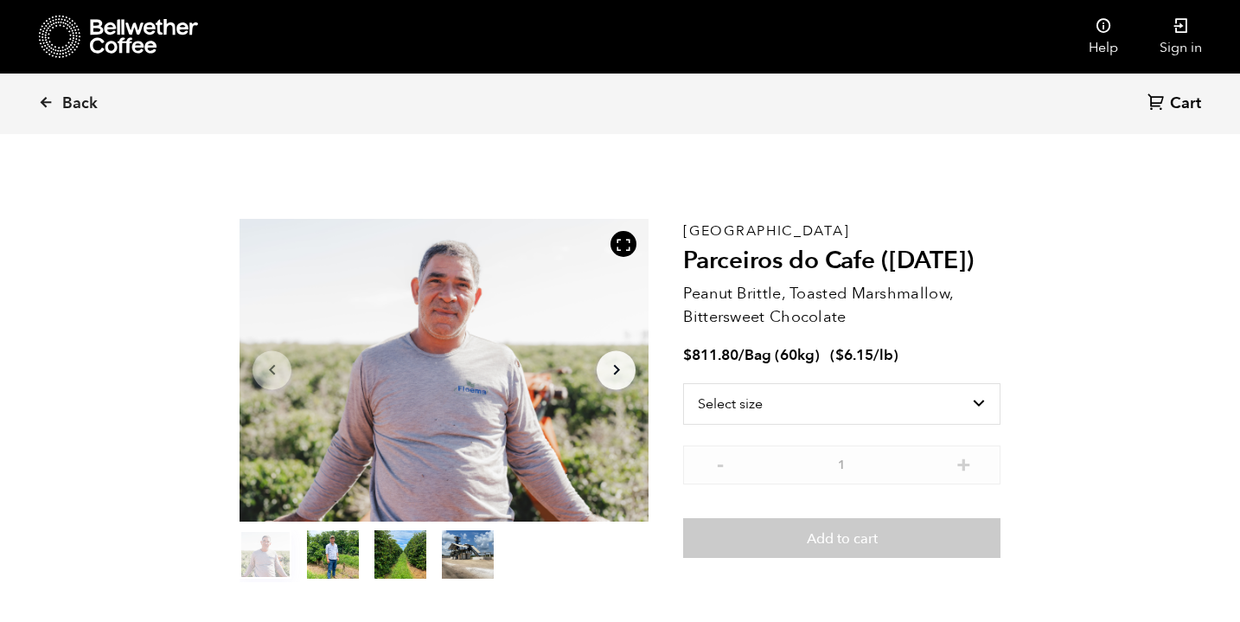
scroll to position [753, 740]
